Goal: Obtain resource: Download file/media

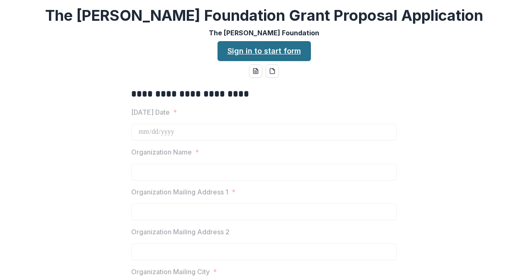
click at [269, 54] on link "Sign in to start form" at bounding box center [264, 51] width 93 height 20
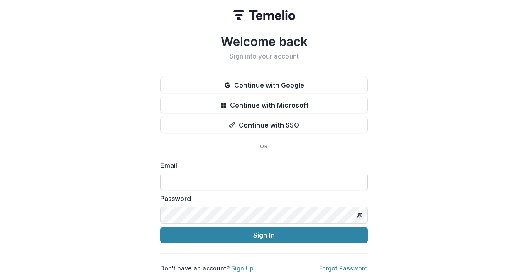
click at [227, 174] on input at bounding box center [264, 182] width 208 height 17
type input "**********"
click at [160, 227] on button "Sign In" at bounding box center [264, 235] width 208 height 17
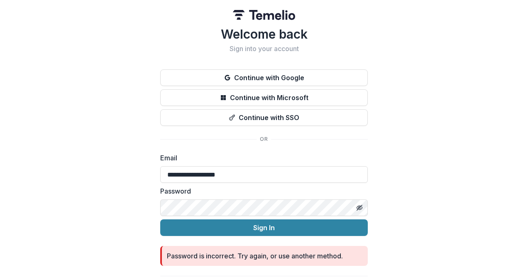
click at [160, 219] on button "Sign In" at bounding box center [264, 227] width 208 height 17
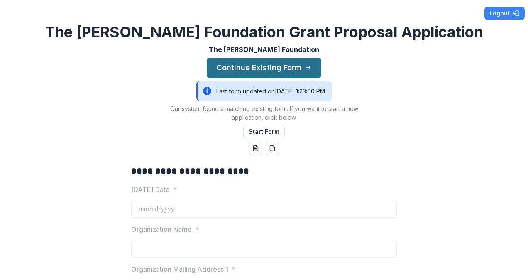
click at [285, 66] on button "Continue Existing Form" at bounding box center [264, 68] width 115 height 20
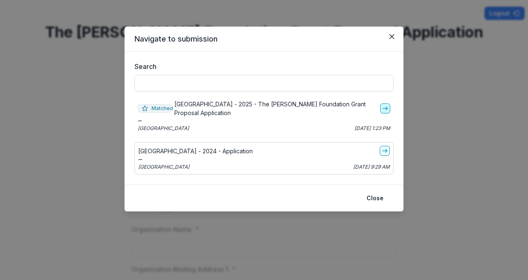
click at [384, 109] on icon "go-to" at bounding box center [385, 108] width 7 height 7
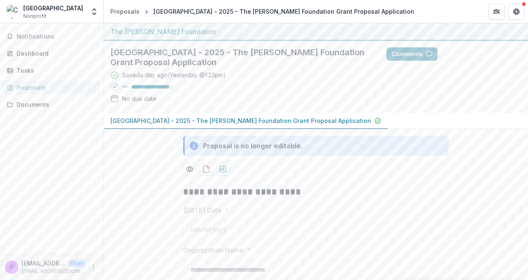
click at [310, 117] on p "Columbia Theological Seminary - 2025 - The Bolick Foundation Grant Proposal App…" at bounding box center [240, 120] width 261 height 9
click at [32, 85] on div "Proposals" at bounding box center [55, 87] width 77 height 9
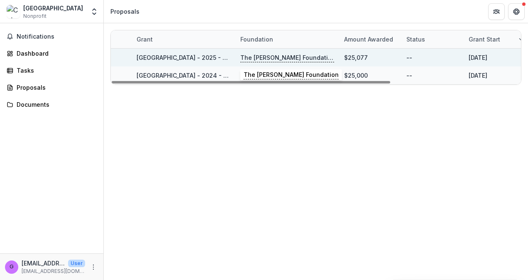
click at [267, 56] on p "The Bolick Foundation" at bounding box center [287, 57] width 94 height 9
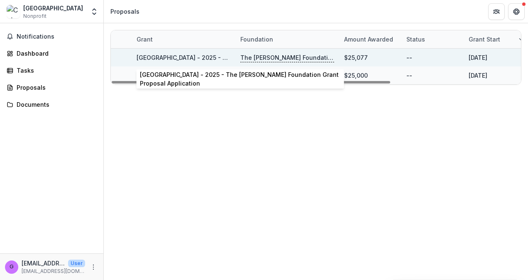
click at [197, 59] on link "Columbia Theological Seminary - 2025 - The Bolick Foundation Grant Proposal App…" at bounding box center [267, 57] width 261 height 7
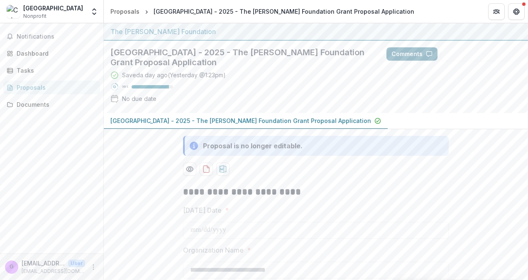
click at [428, 52] on icon "button" at bounding box center [429, 54] width 7 height 7
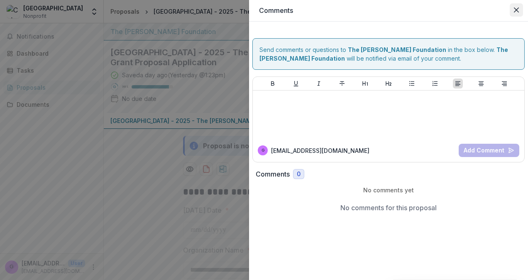
click at [518, 11] on icon "Close" at bounding box center [516, 9] width 5 height 5
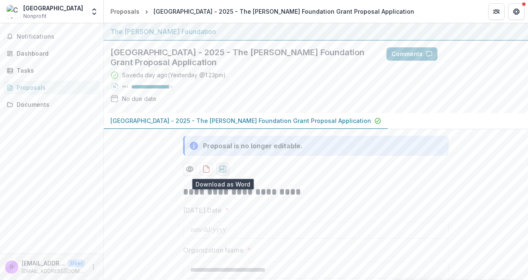
click at [222, 165] on icon "download-proposal" at bounding box center [223, 169] width 8 height 8
click at [208, 167] on icon "download-proposal" at bounding box center [206, 169] width 8 height 8
